Goal: Information Seeking & Learning: Learn about a topic

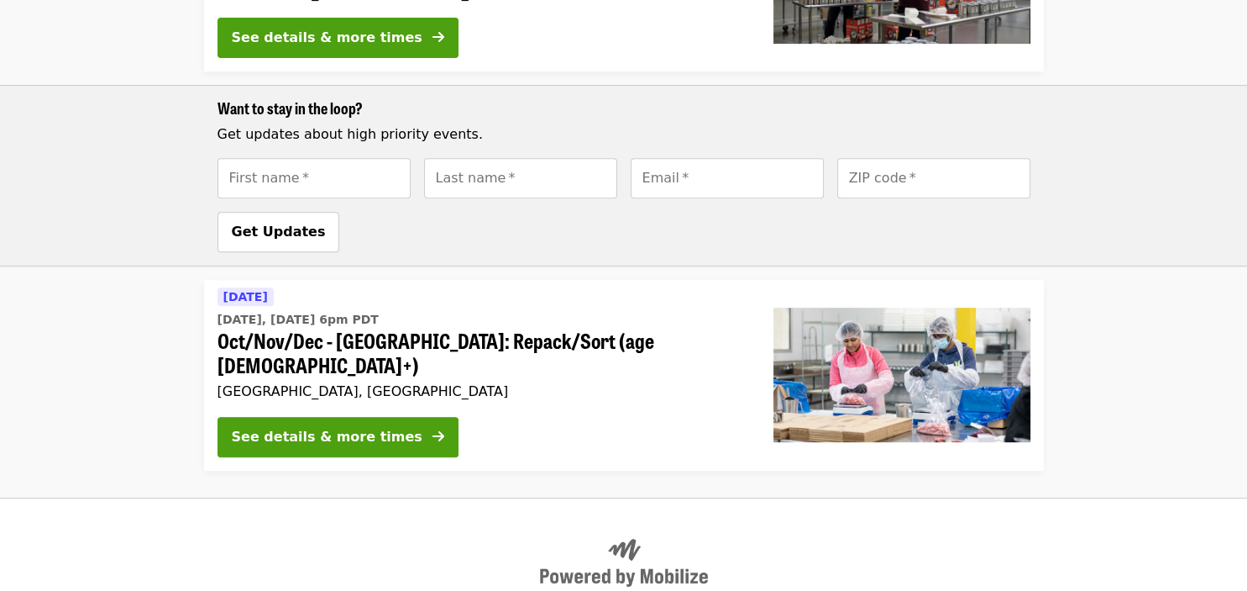
scroll to position [736, 0]
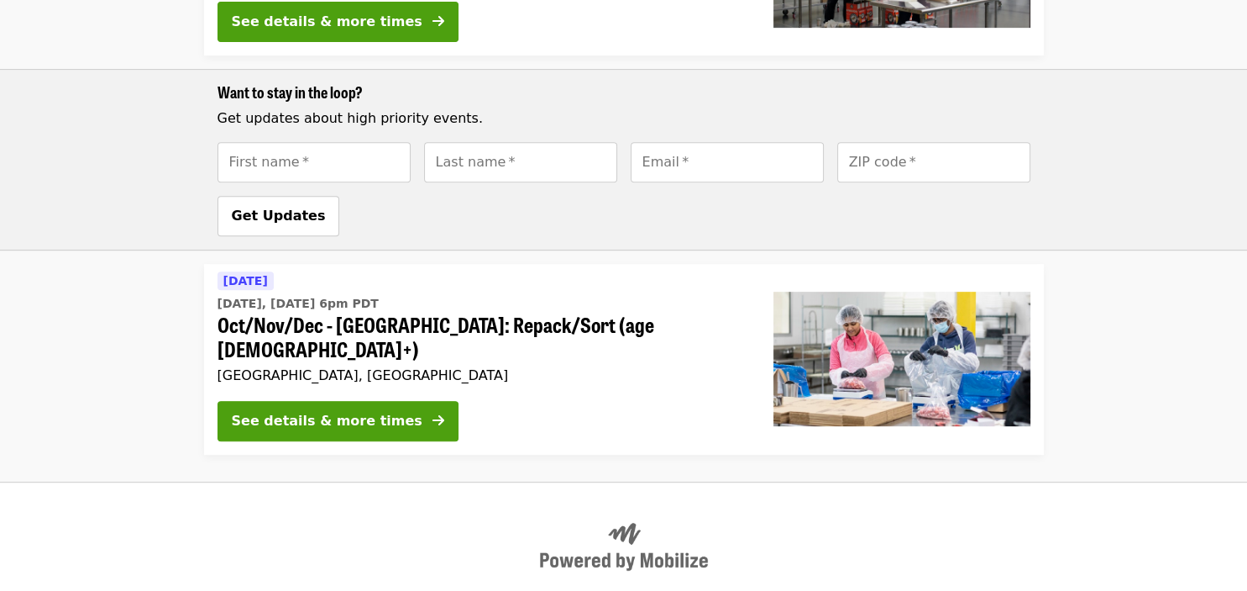
click at [513, 323] on div "Today Today, Oct 14 @ 6pm PDT Oct/Nov/Dec - Beaverton: Repack/Sort (age 10+) Be…" at bounding box center [482, 359] width 556 height 191
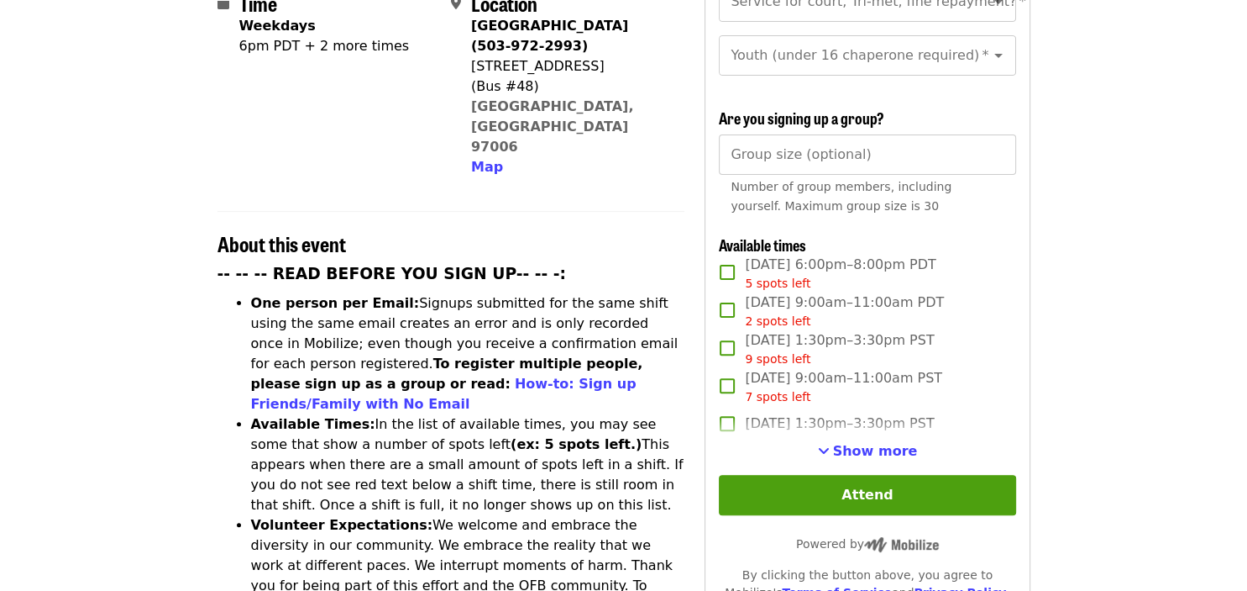
scroll to position [465, 0]
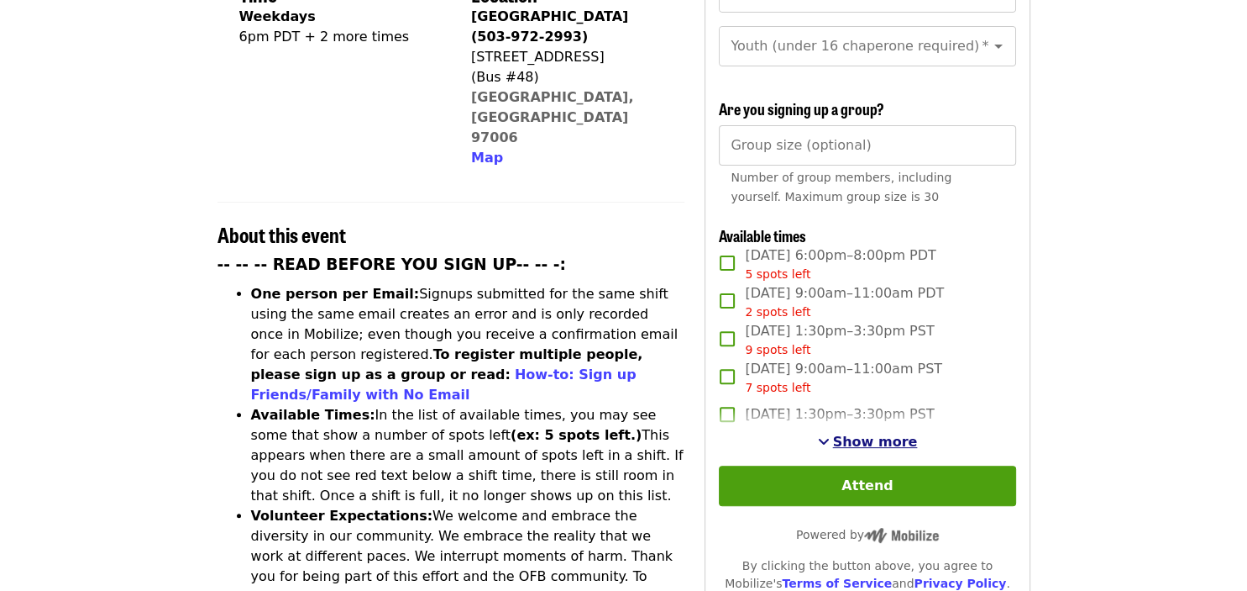
click at [872, 433] on span "Show more" at bounding box center [875, 441] width 85 height 16
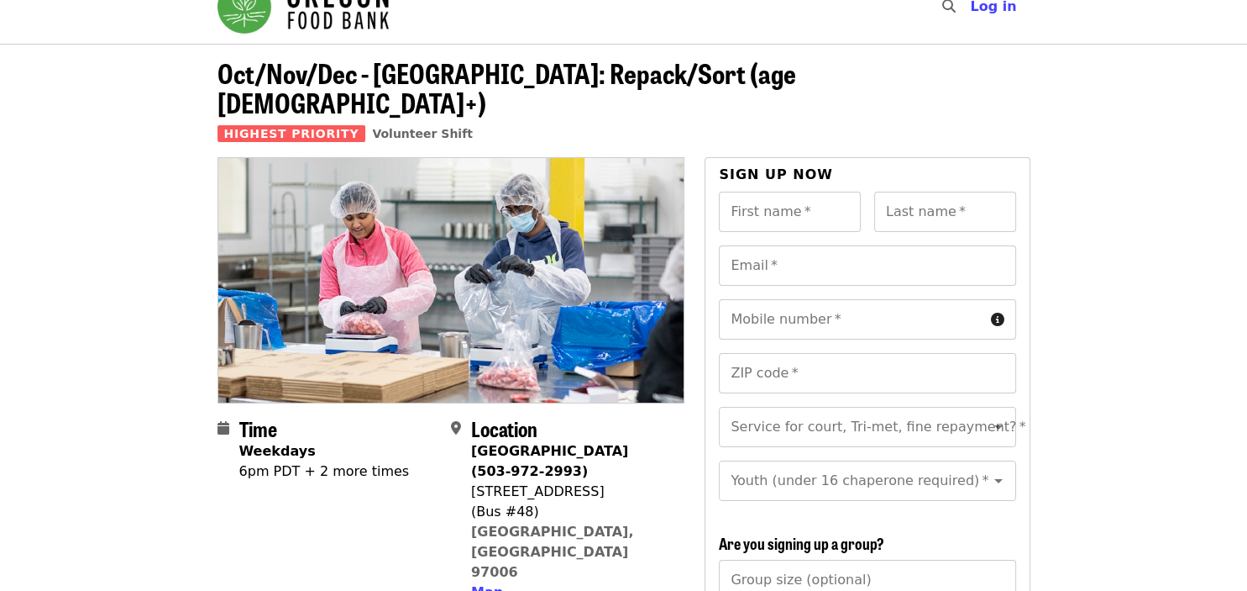
scroll to position [27, 0]
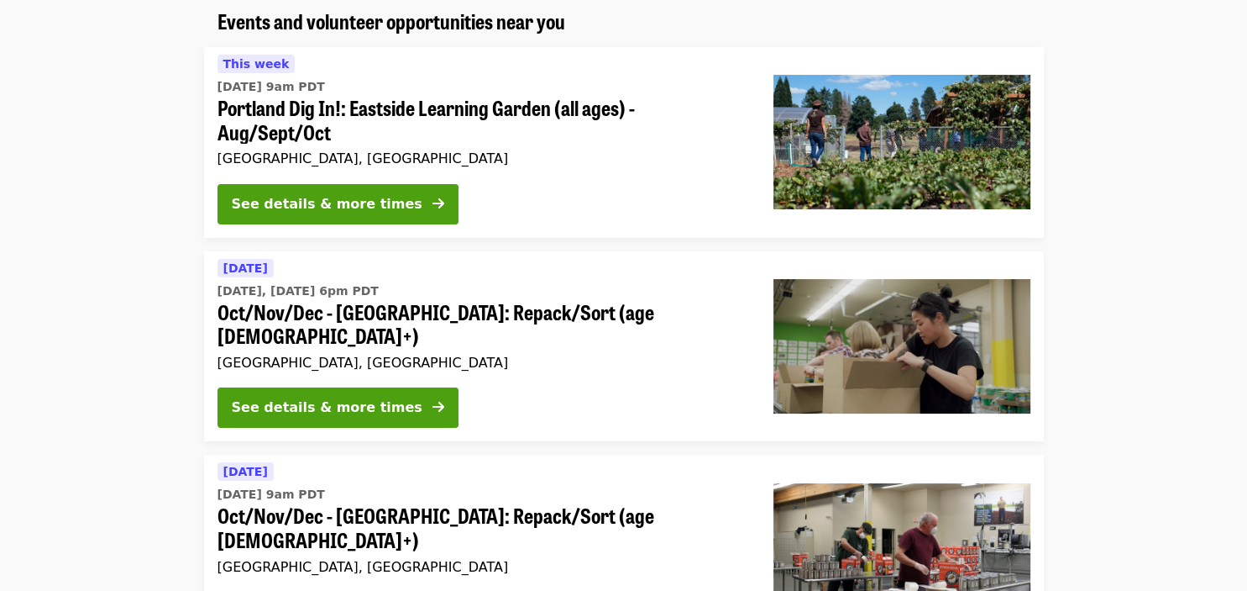
scroll to position [139, 0]
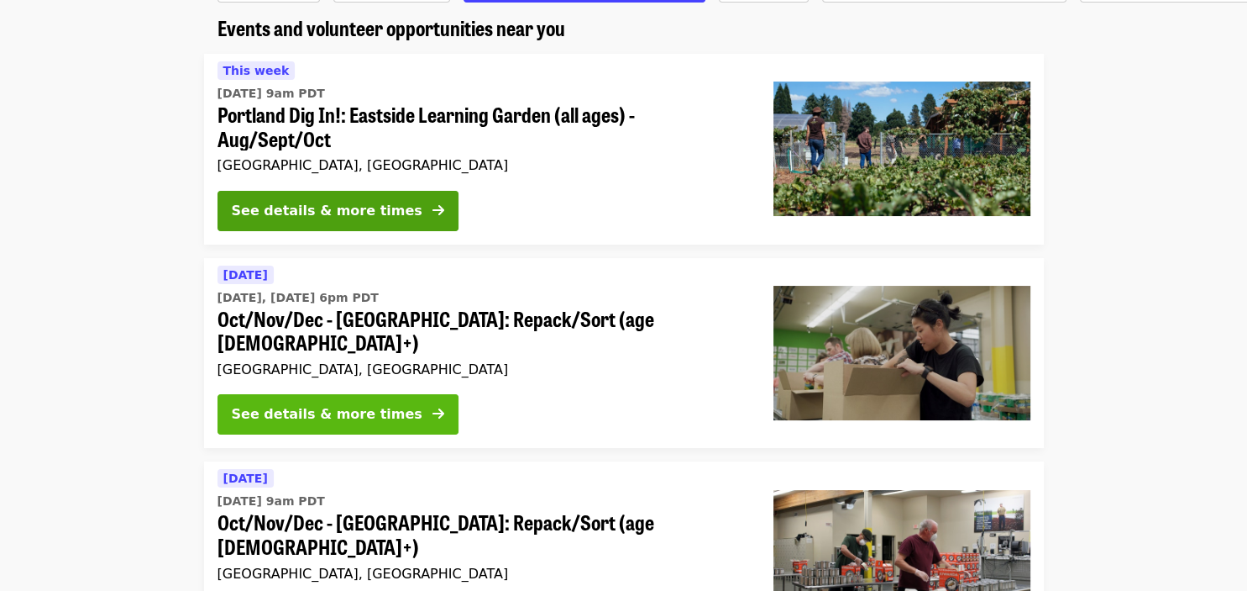
click at [364, 404] on div "See details & more times" at bounding box center [327, 414] width 191 height 20
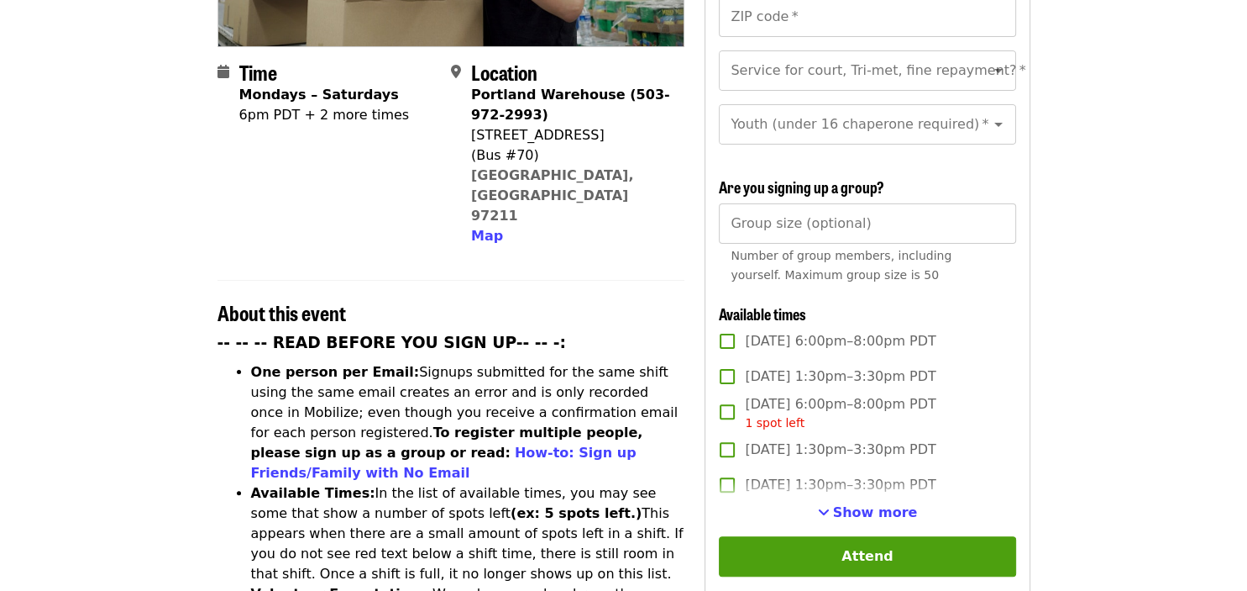
scroll to position [396, 0]
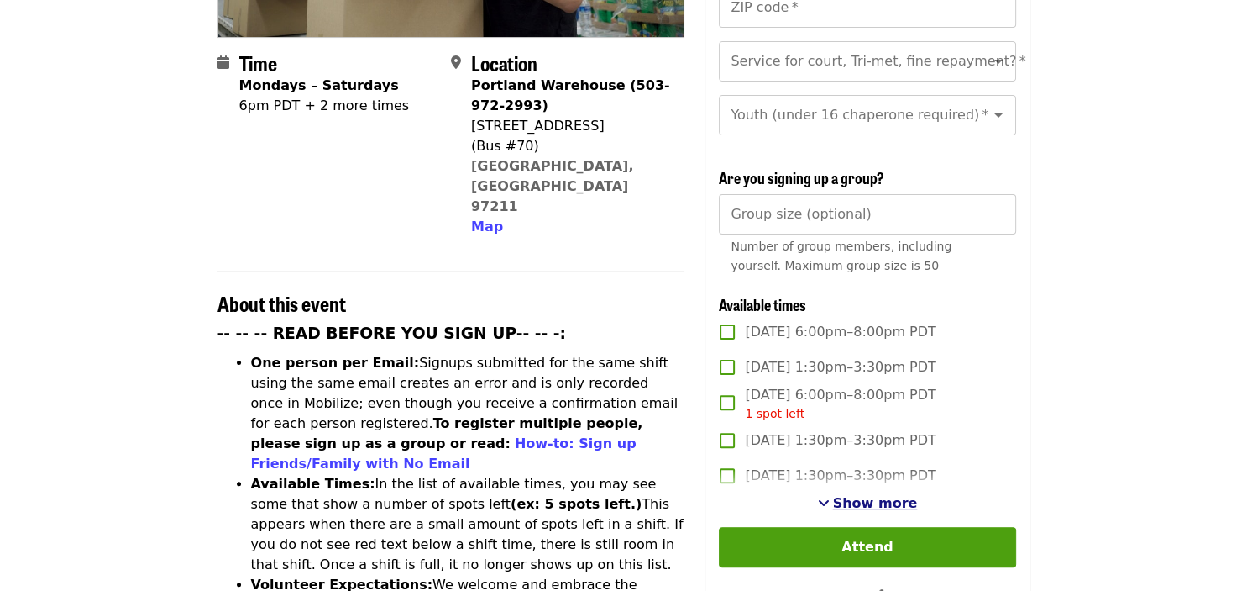
click at [888, 495] on span "Show more" at bounding box center [875, 503] width 85 height 16
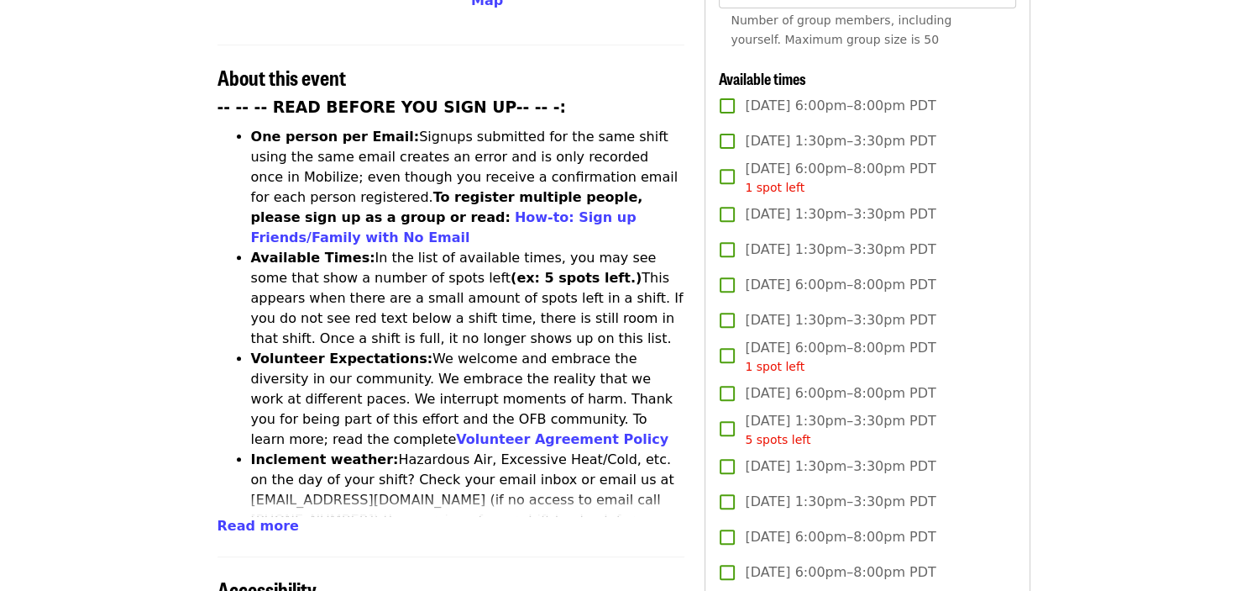
scroll to position [613, 0]
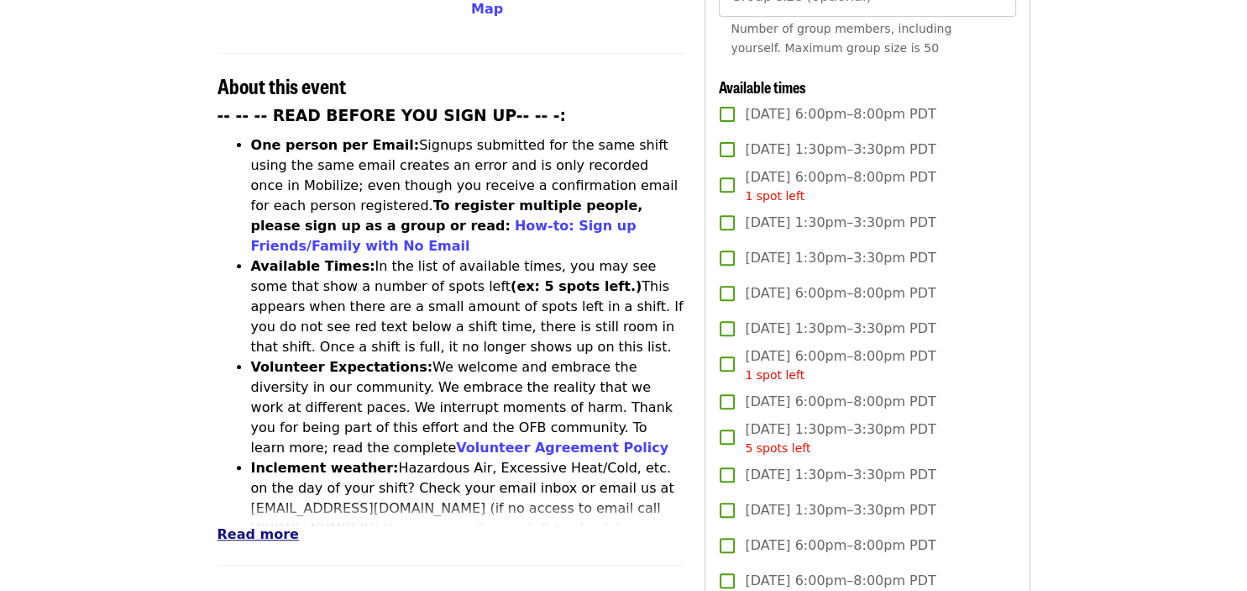
click at [236, 526] on span "Read more" at bounding box center [258, 534] width 81 height 16
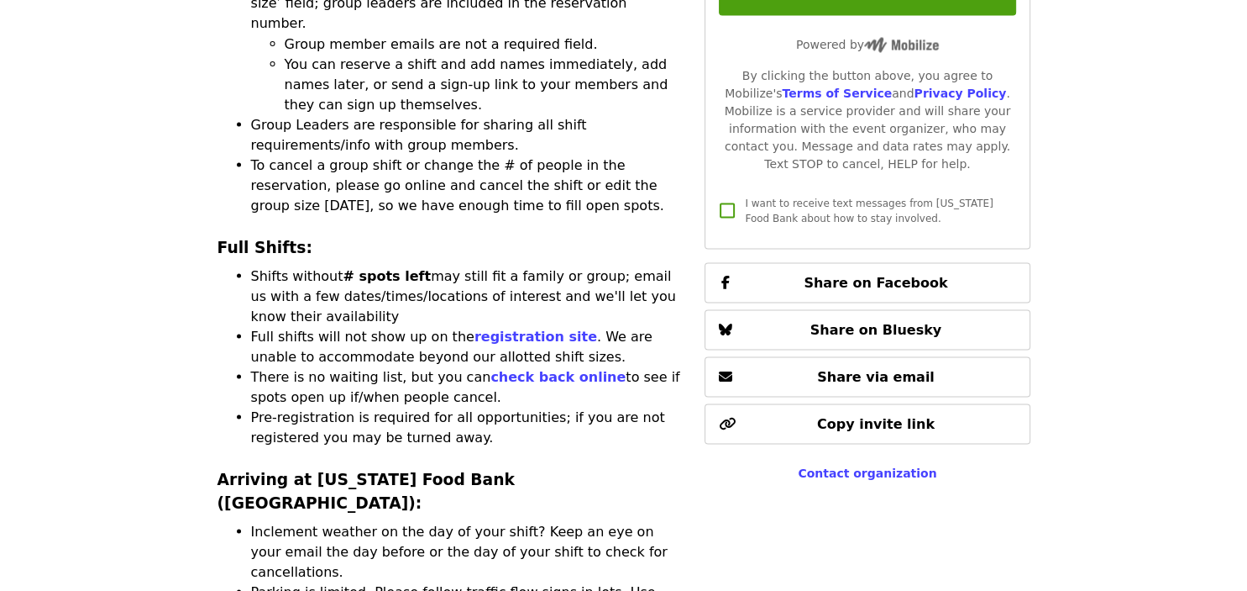
scroll to position [3095, 0]
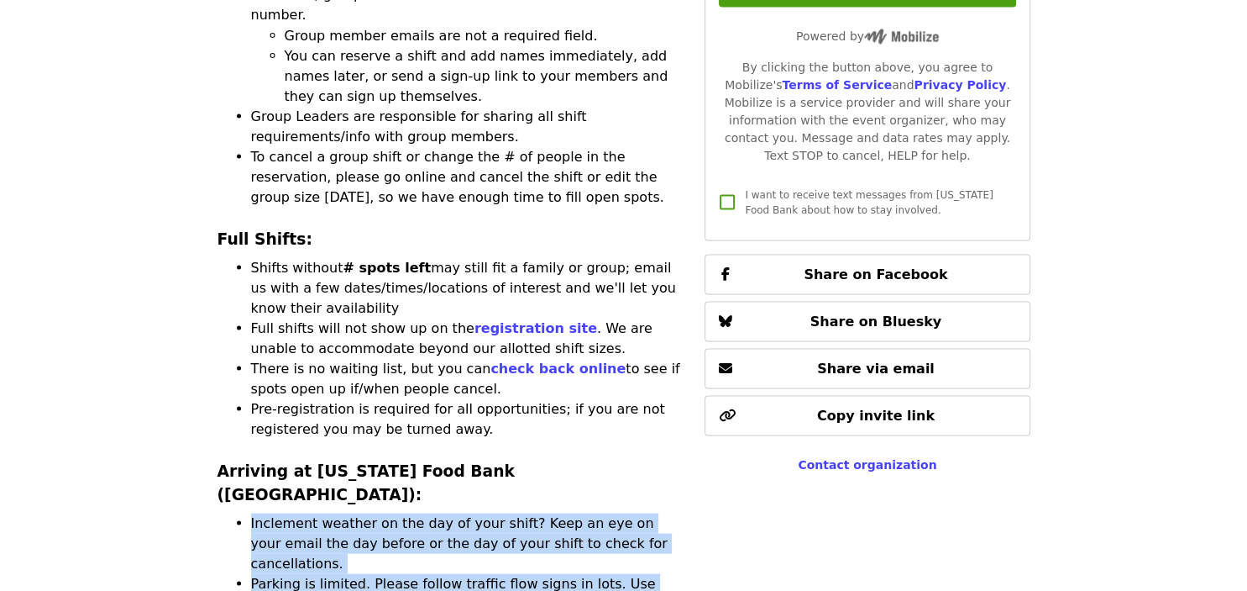
drag, startPoint x: 544, startPoint y: 364, endPoint x: 252, endPoint y: 146, distance: 363.7
copy ul "Inclement weather on the day of your shift? Keep an eye on your email the day b…"
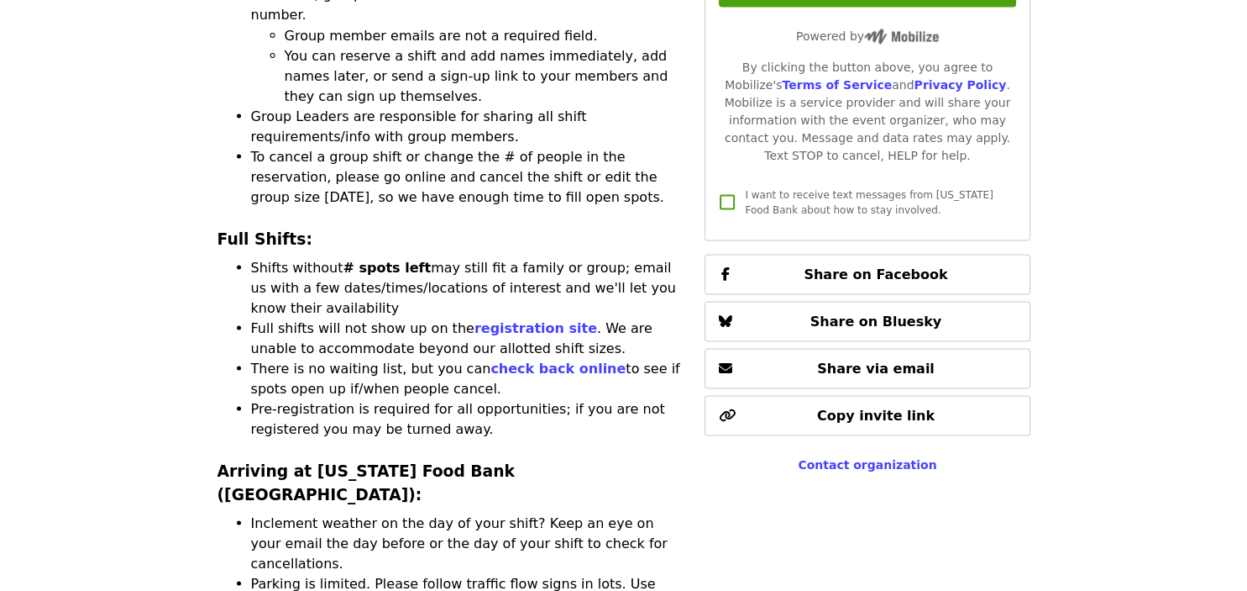
click at [633, 460] on h3 "Arriving at [US_STATE] Food Bank ([GEOGRAPHIC_DATA]):" at bounding box center [452, 483] width 468 height 47
click at [143, 102] on article "Oct/Nov/Dec - Portland: Repack/Sort (age 8+) Highest Priority Volunteer Shift T…" at bounding box center [623, 563] width 1247 height 7169
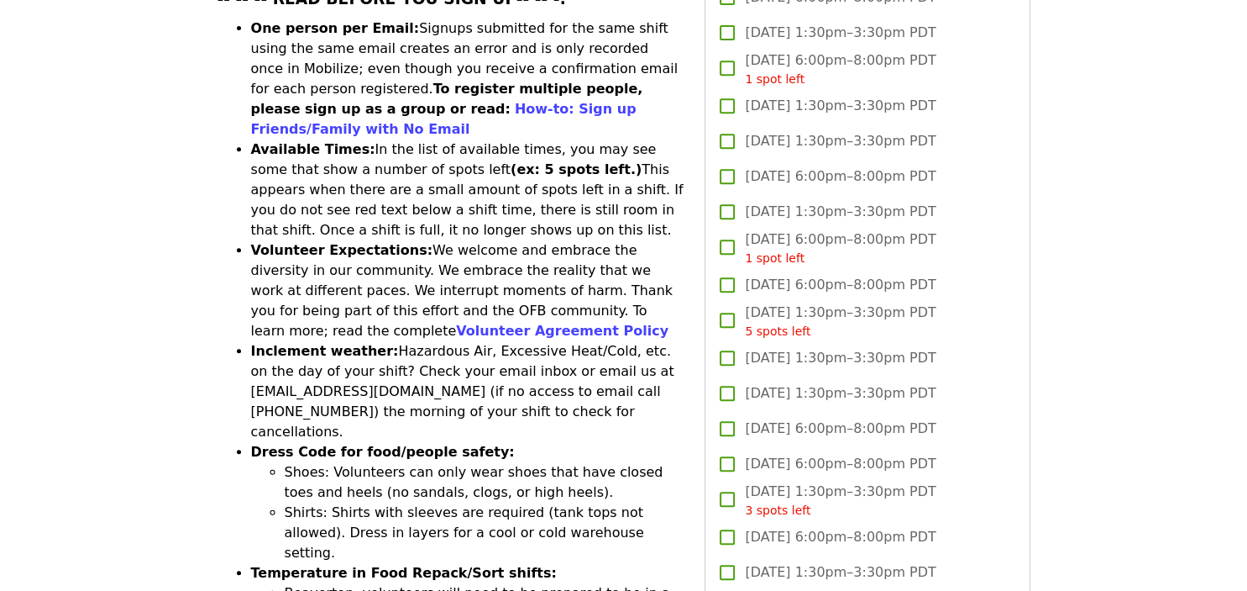
scroll to position [0, 0]
